Goal: Task Accomplishment & Management: Manage account settings

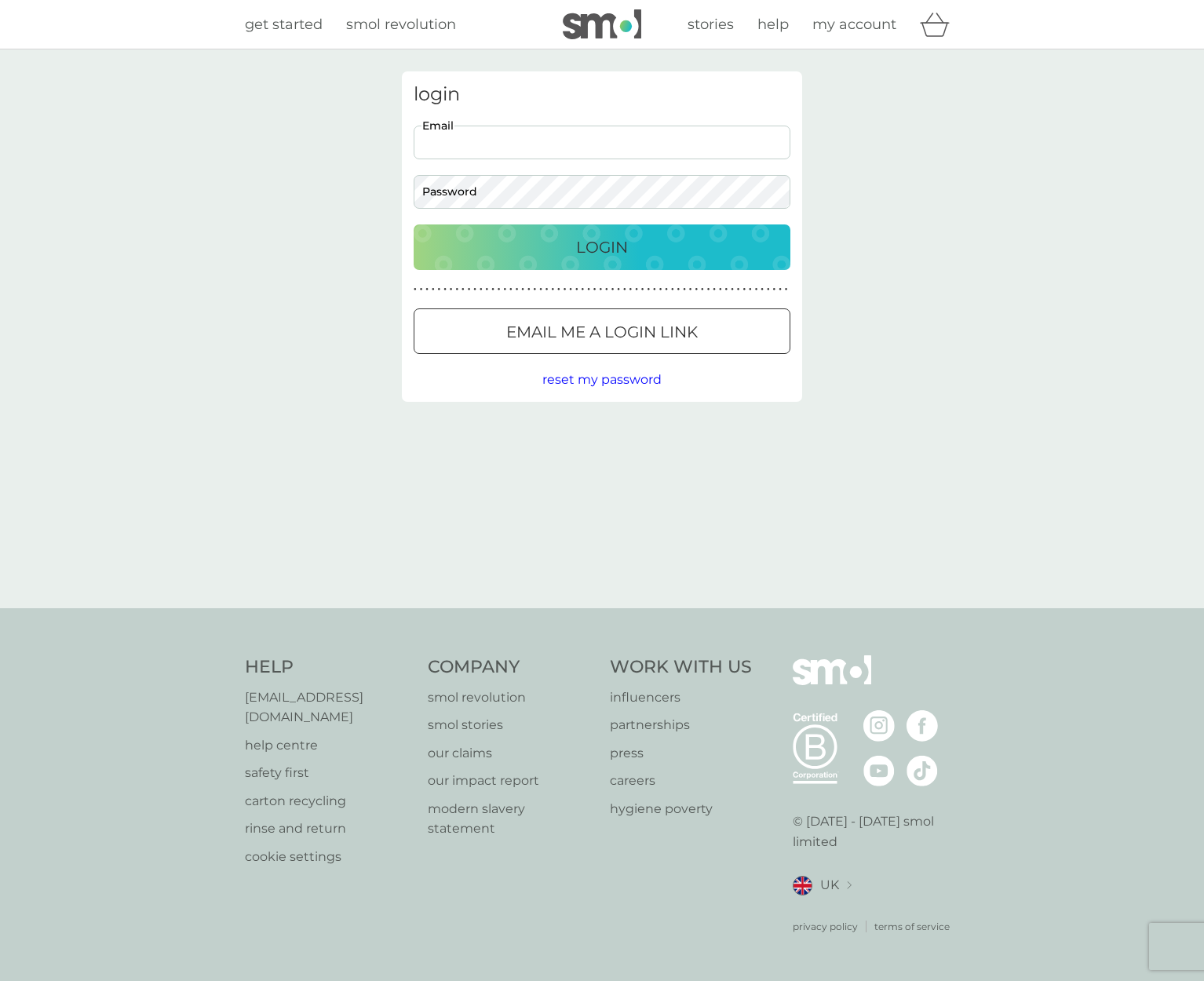
type input "[PERSON_NAME][EMAIL_ADDRESS][DOMAIN_NAME]"
click at [599, 245] on p "Login" at bounding box center [602, 246] width 52 height 25
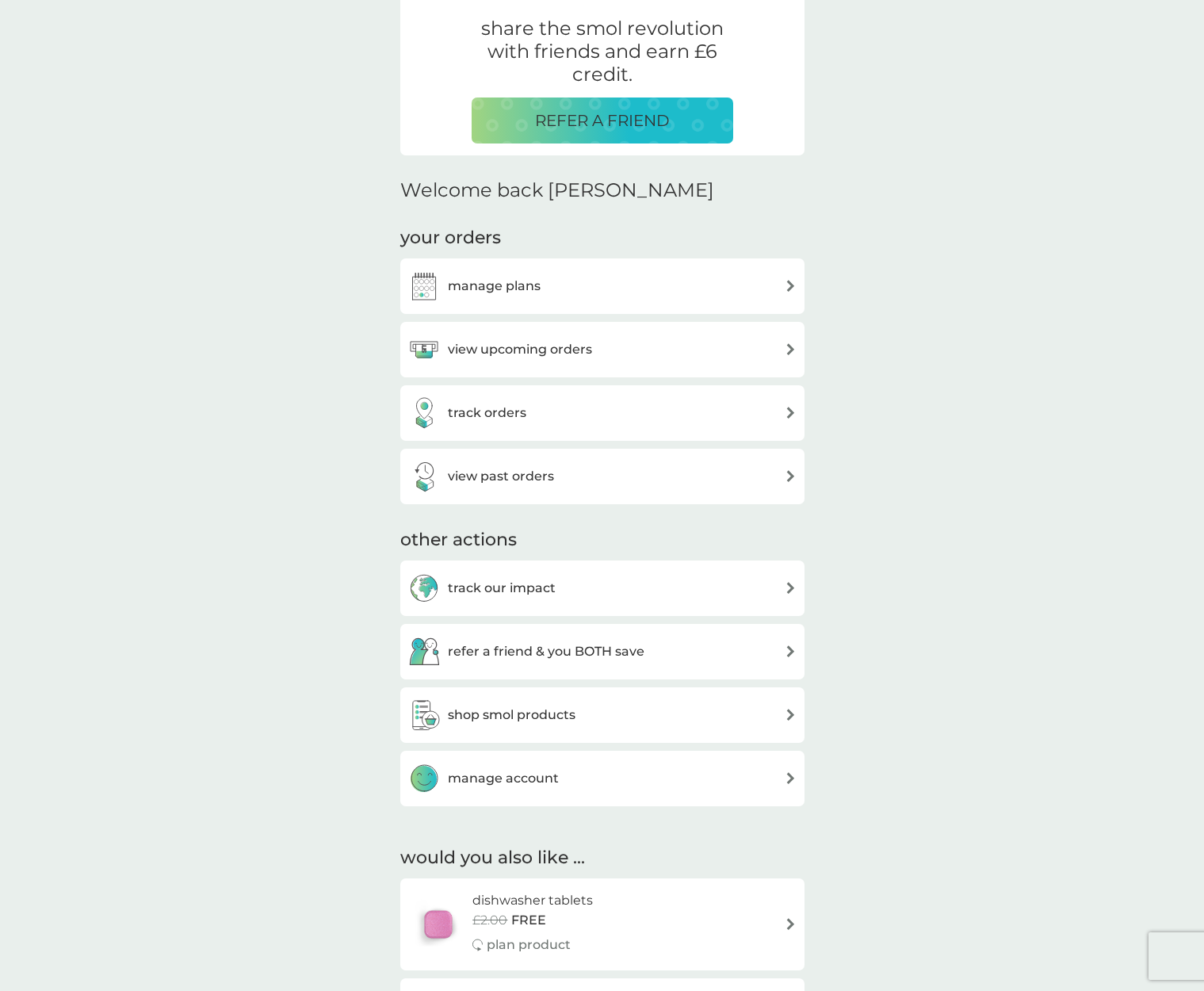
scroll to position [362, 0]
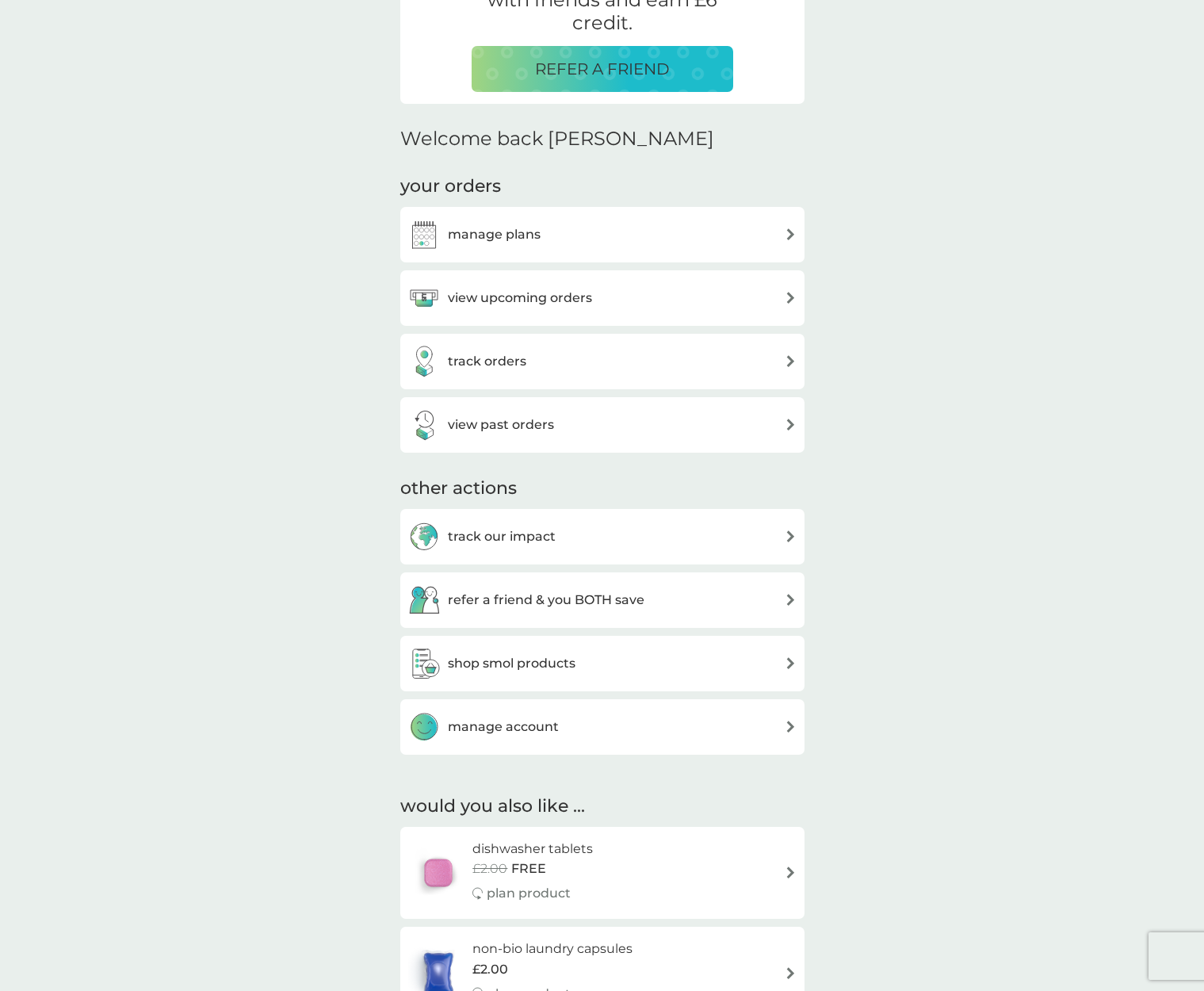
click at [581, 735] on div "manage account" at bounding box center [602, 726] width 389 height 32
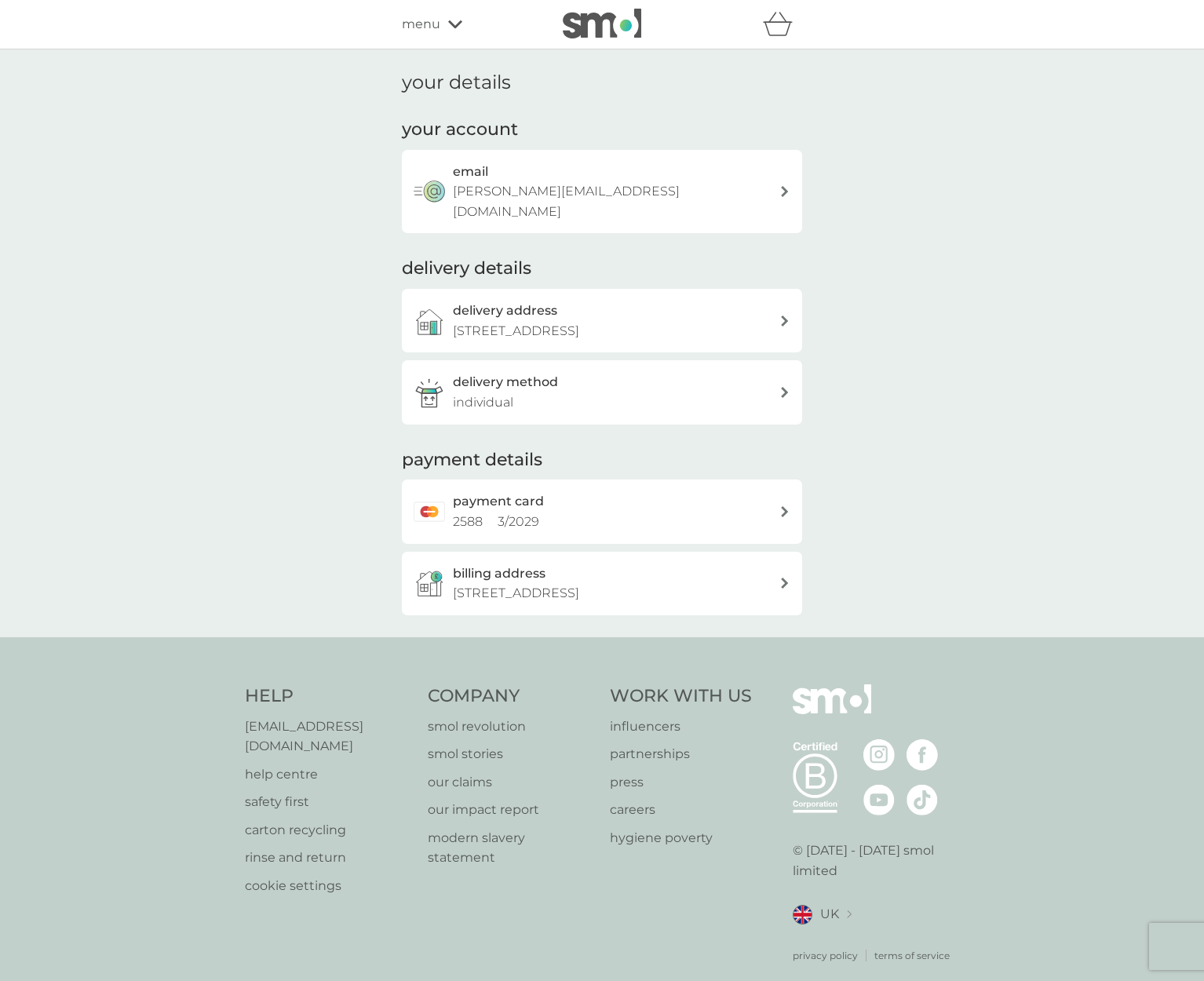
click at [604, 372] on div "delivery method individual" at bounding box center [616, 391] width 327 height 40
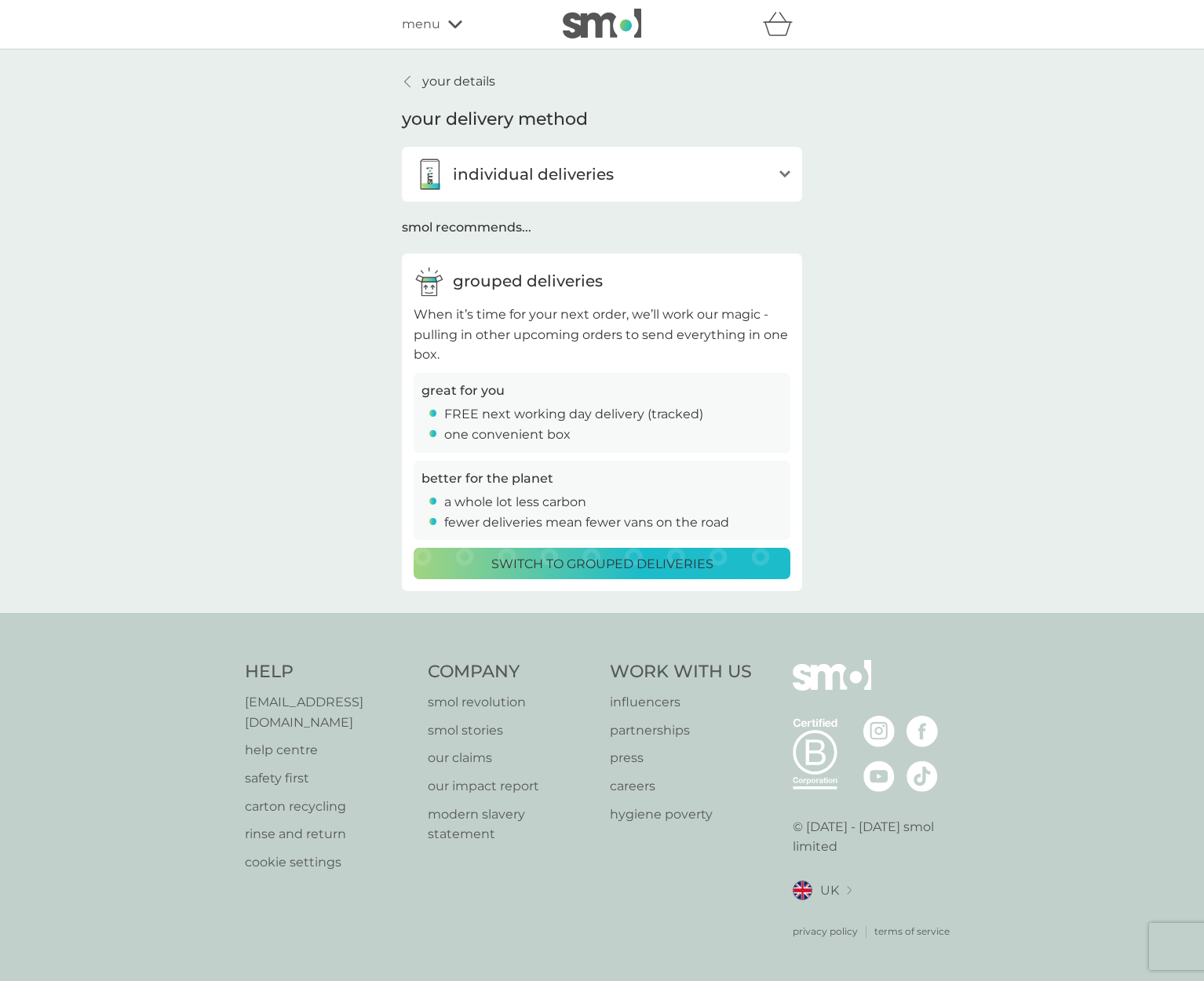
click at [426, 73] on p "your details" at bounding box center [458, 81] width 73 height 20
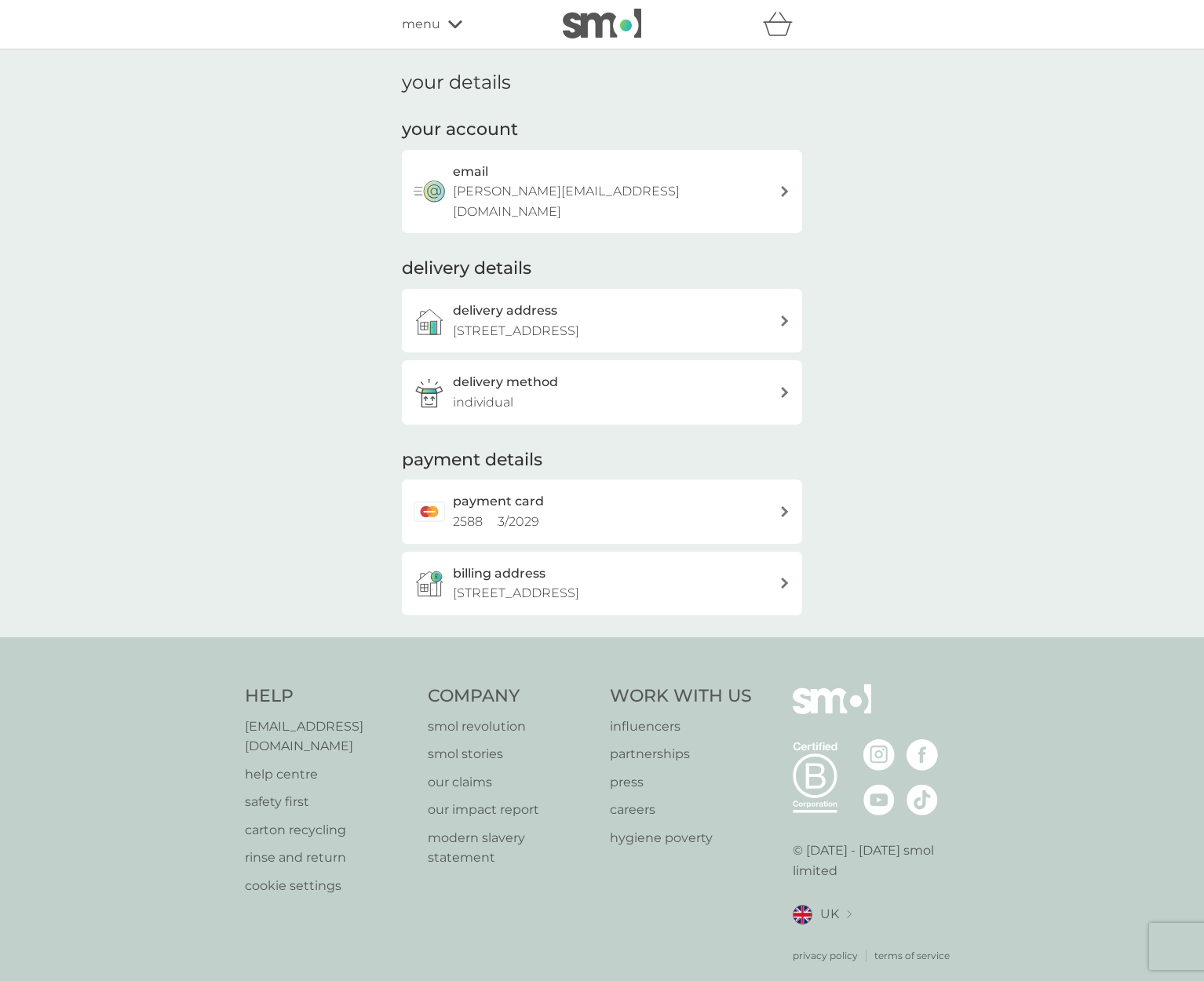
click at [421, 25] on span "menu" at bounding box center [421, 24] width 39 height 20
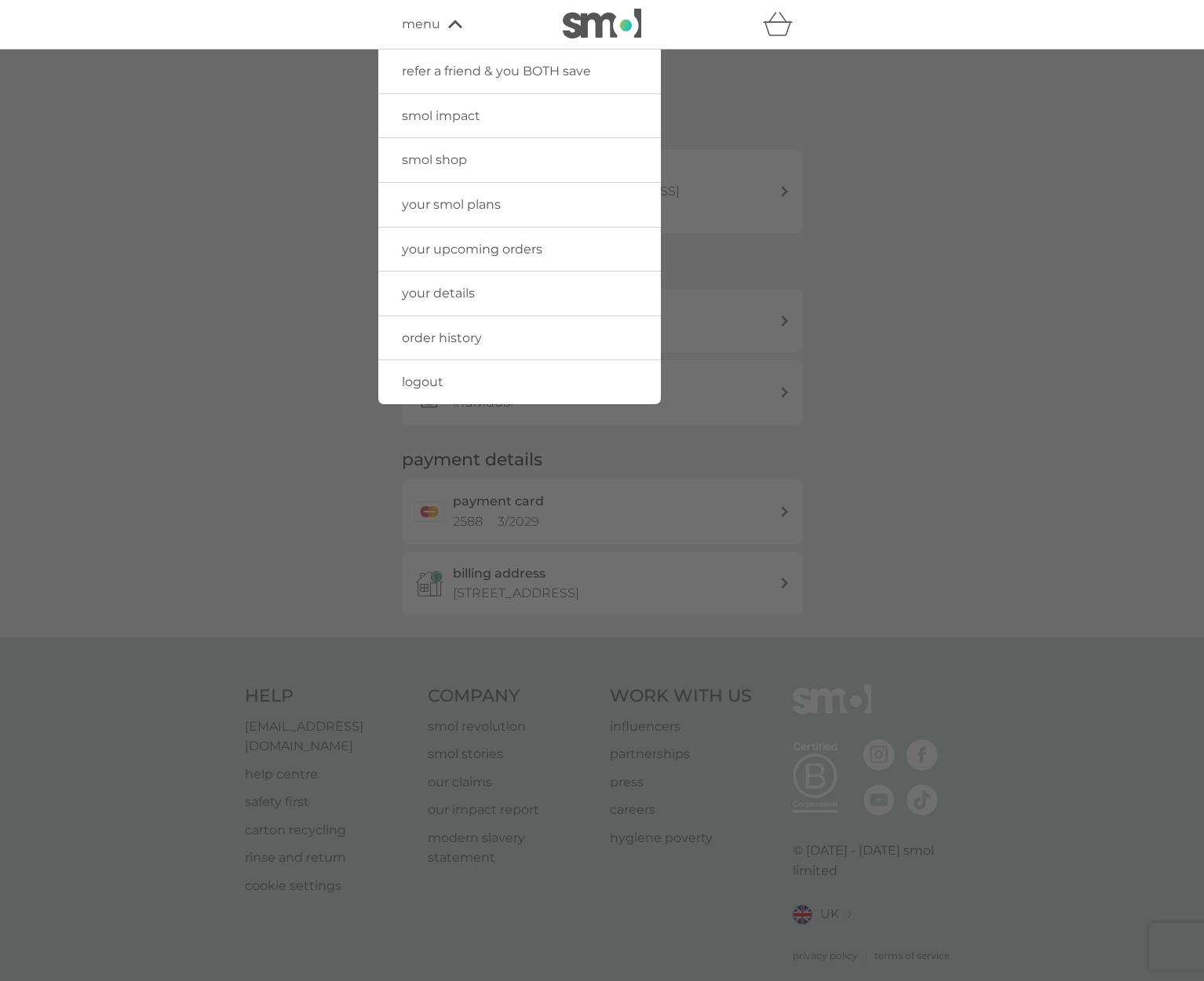
click at [1008, 227] on div at bounding box center [602, 540] width 1204 height 981
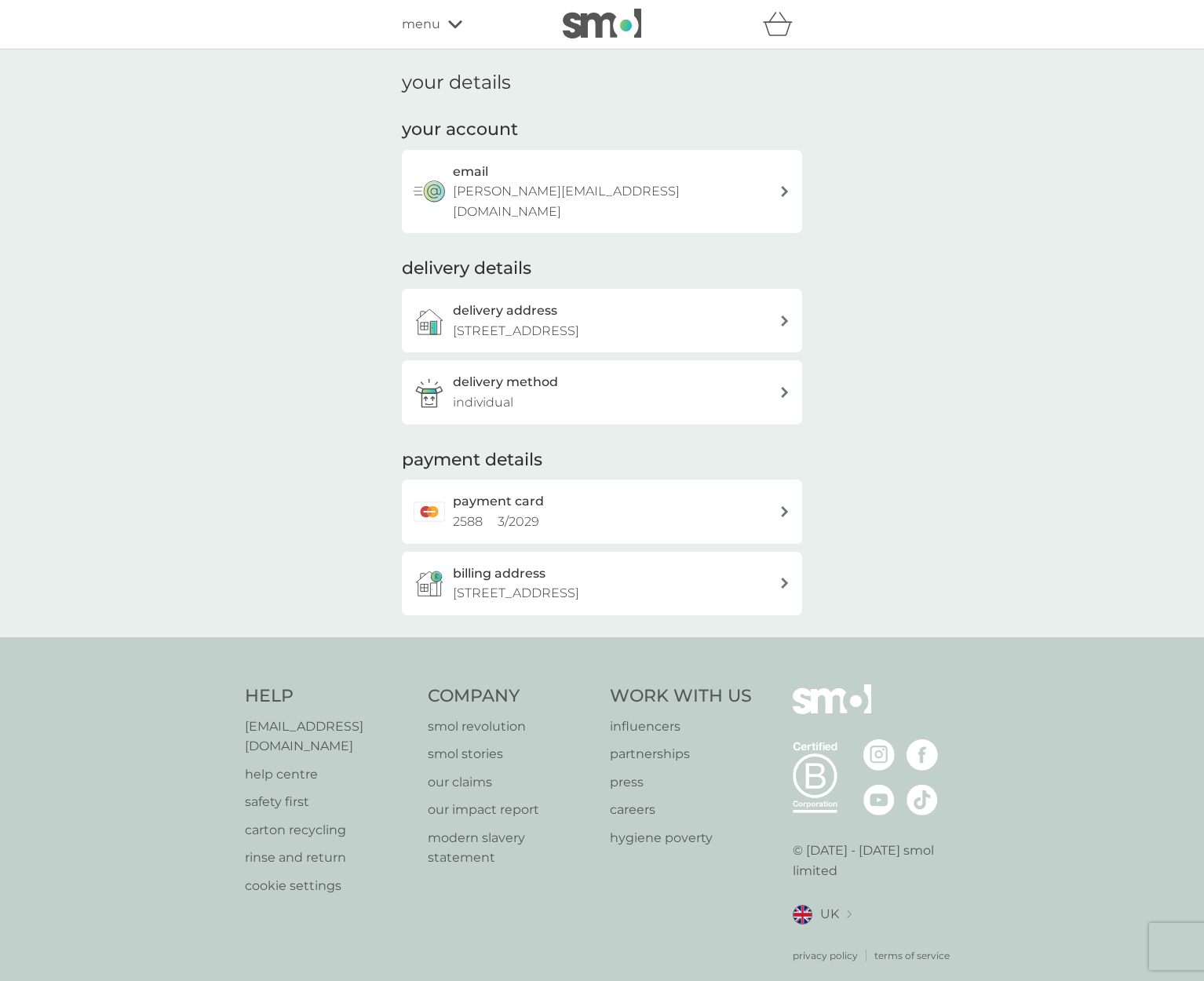
click at [609, 17] on img at bounding box center [601, 23] width 78 height 30
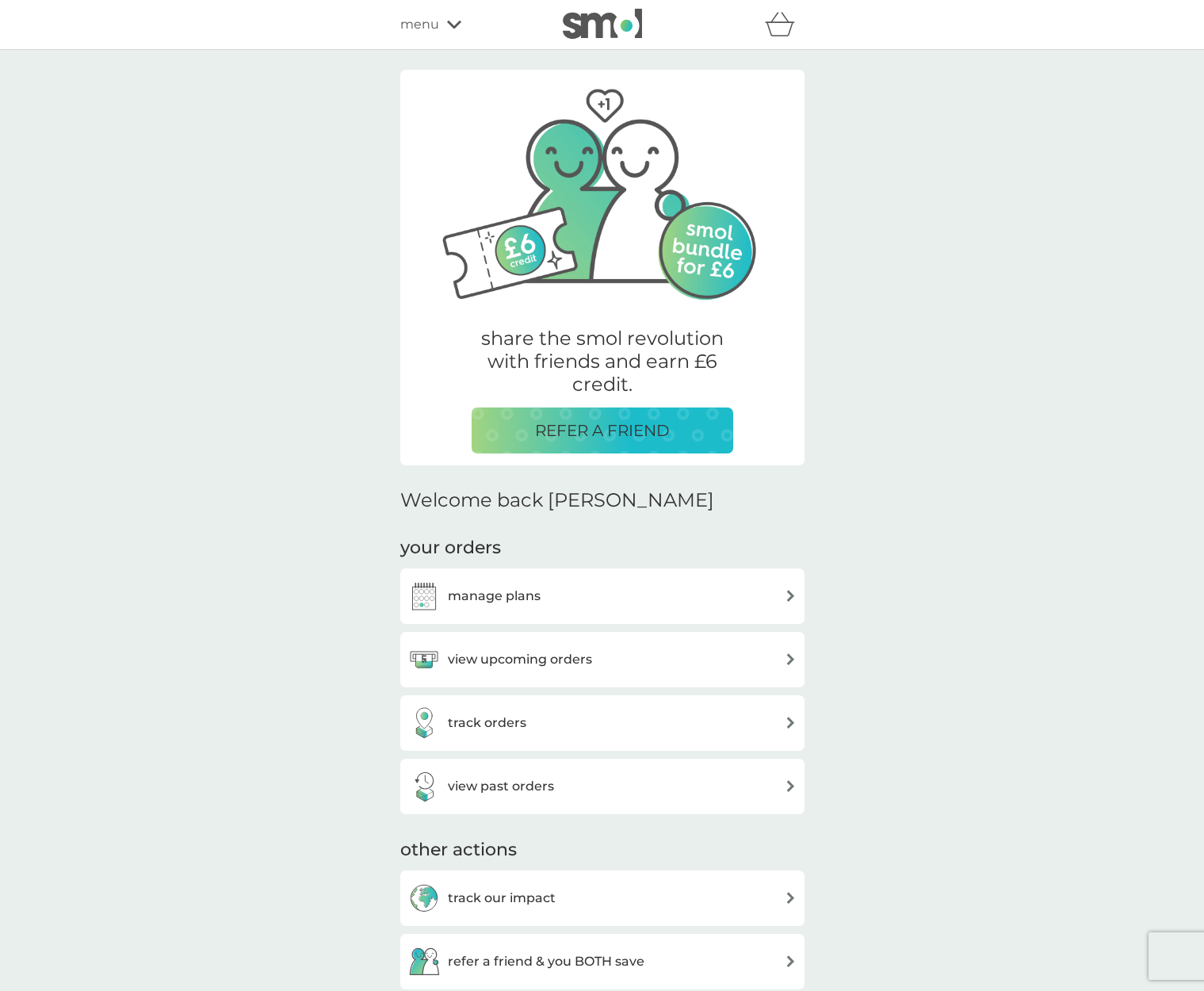
click at [489, 599] on h3 "manage plans" at bounding box center [493, 596] width 92 height 21
